Goal: Find specific page/section: Find specific page/section

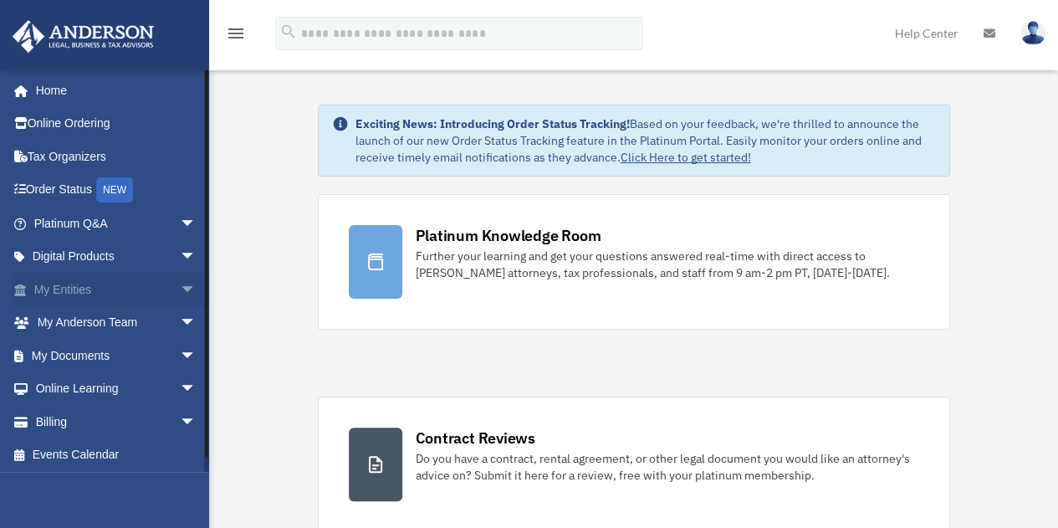
click at [181, 286] on span "arrow_drop_down" at bounding box center [196, 290] width 33 height 34
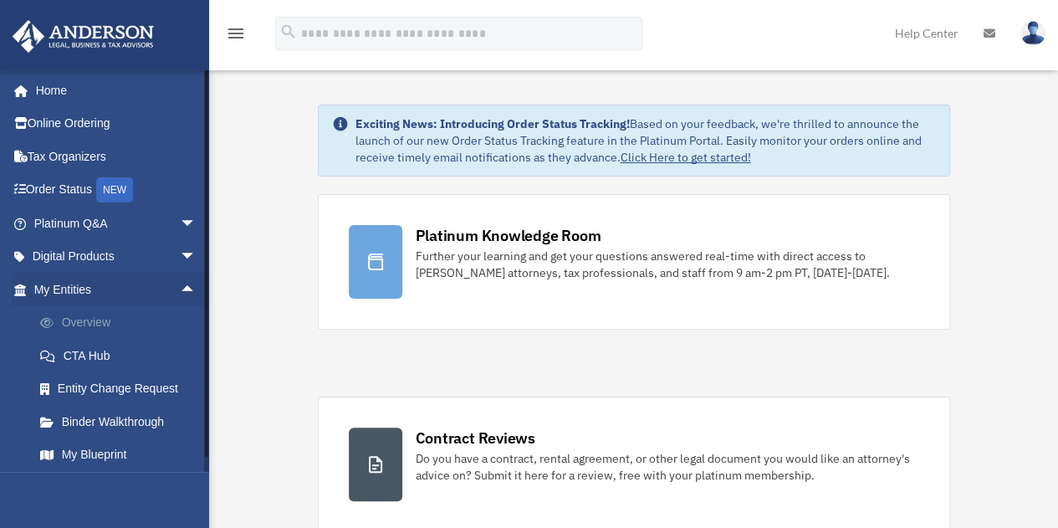
click at [100, 320] on link "Overview" at bounding box center [122, 322] width 198 height 33
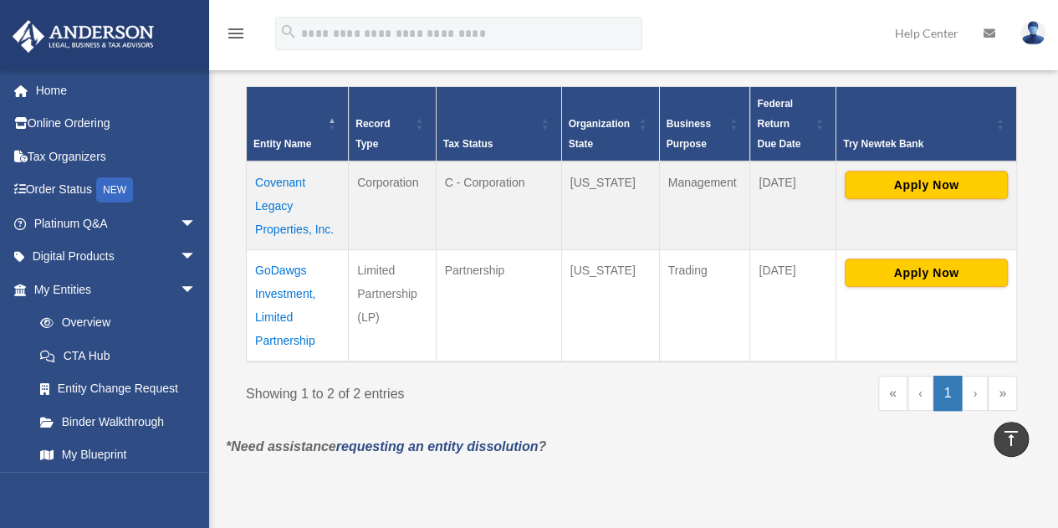
scroll to position [331, 0]
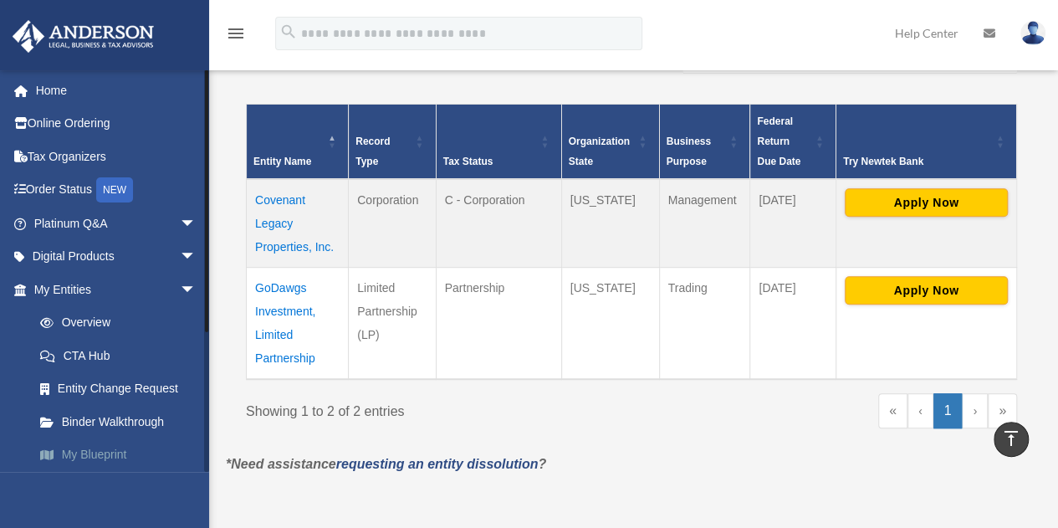
click at [116, 457] on link "My Blueprint" at bounding box center [122, 454] width 198 height 33
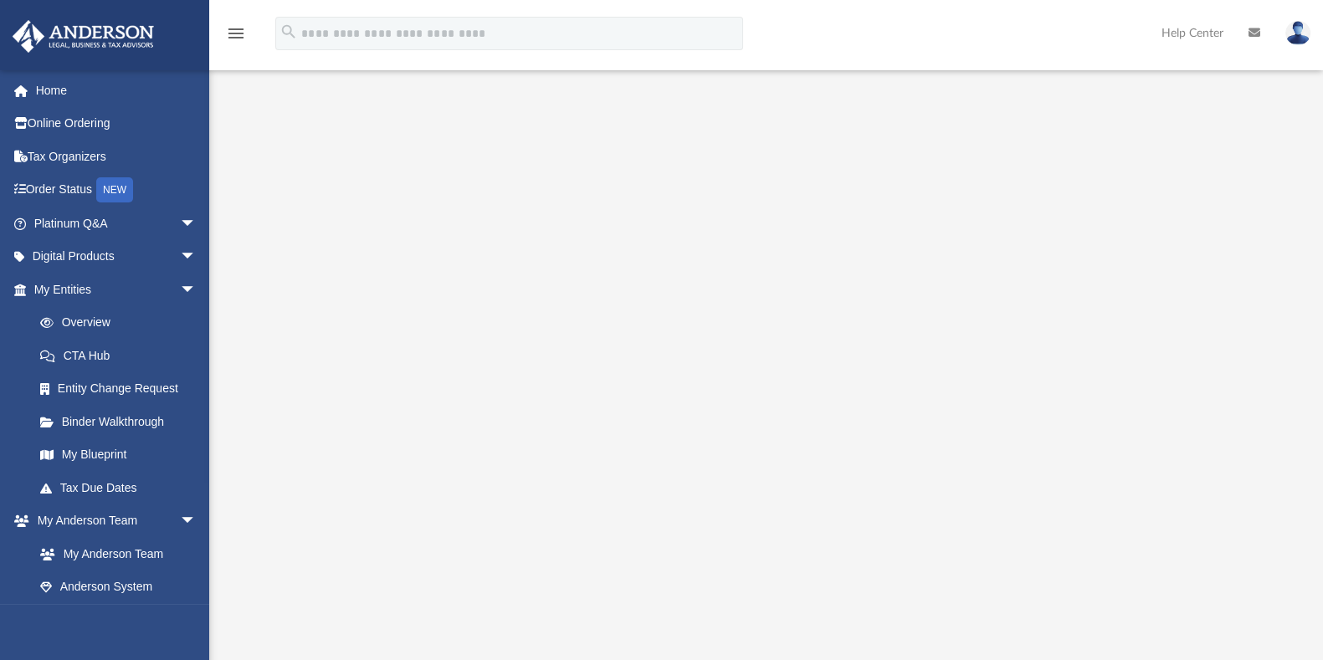
scroll to position [38, 0]
